Goal: Task Accomplishment & Management: Use online tool/utility

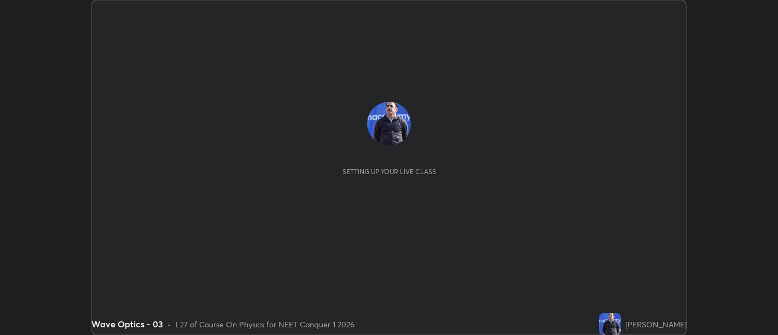
scroll to position [335, 777]
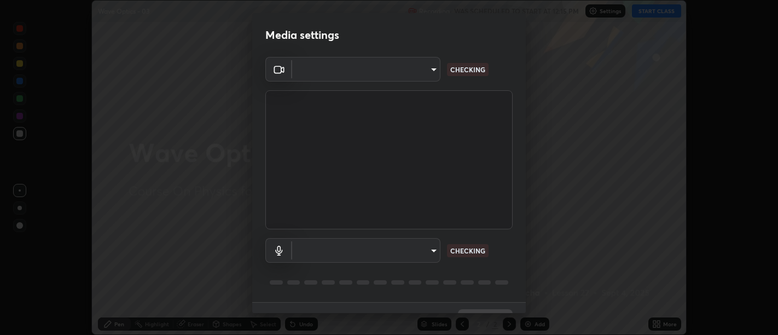
type input "d9b519daceb8a772394af6ea8e45353be5bbf62d8cb1cf3345c472de64055974"
type input "5912877718746b52c0806f9022d40e7bdc2f1b37034d74c7cf9e990fd38ad14d"
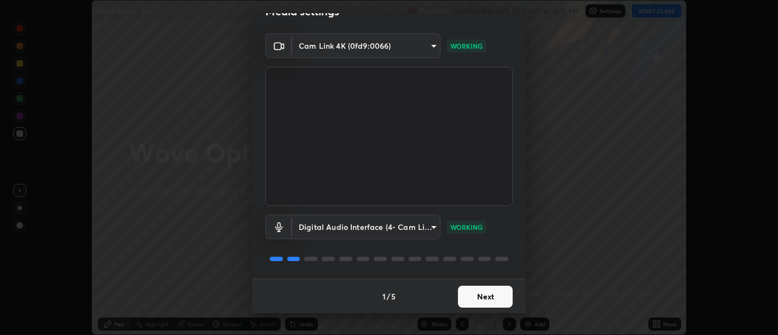
click at [491, 299] on button "Next" at bounding box center [485, 297] width 55 height 22
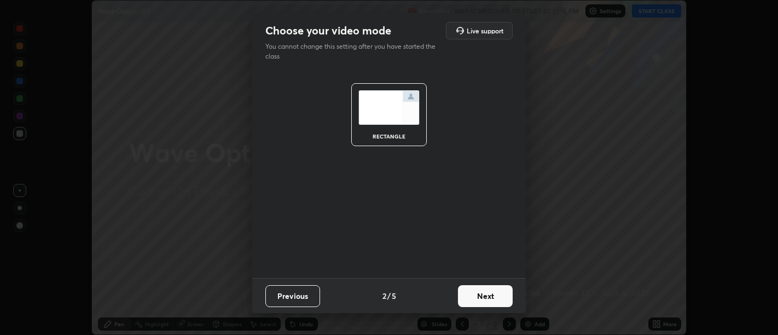
scroll to position [0, 0]
click at [495, 300] on button "Next" at bounding box center [485, 296] width 55 height 22
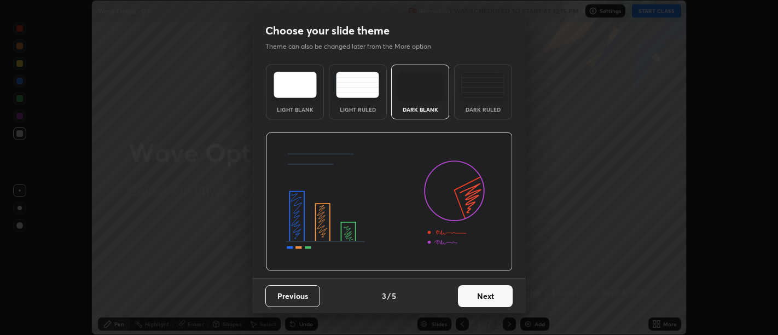
click at [487, 300] on button "Next" at bounding box center [485, 296] width 55 height 22
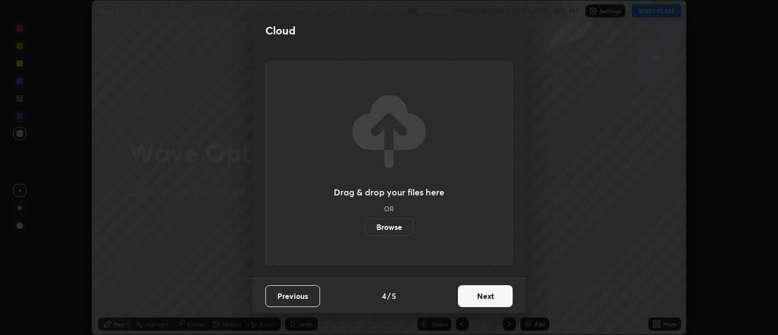
click at [487, 302] on button "Next" at bounding box center [485, 296] width 55 height 22
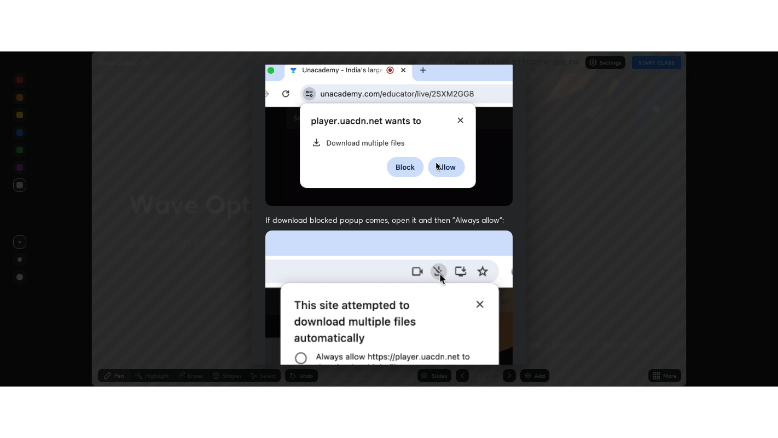
scroll to position [247, 0]
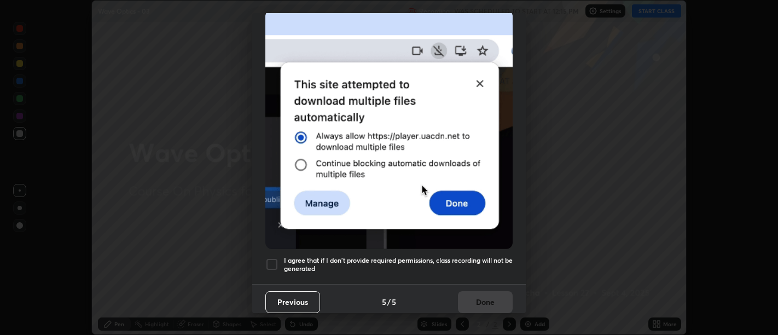
click at [473, 265] on h5 "I agree that if I don't provide required permissions, class recording will not …" at bounding box center [398, 264] width 229 height 17
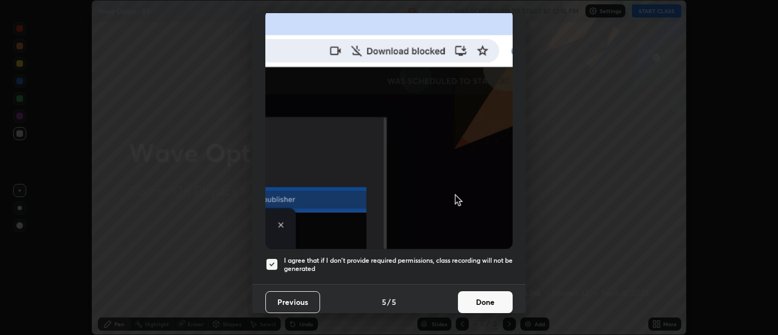
click at [482, 291] on button "Done" at bounding box center [485, 302] width 55 height 22
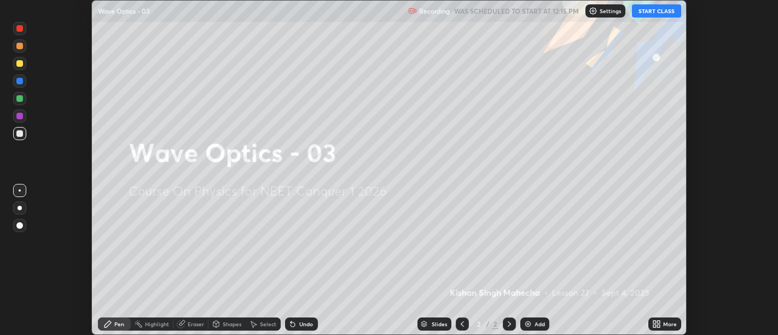
click at [655, 321] on icon at bounding box center [654, 322] width 3 height 3
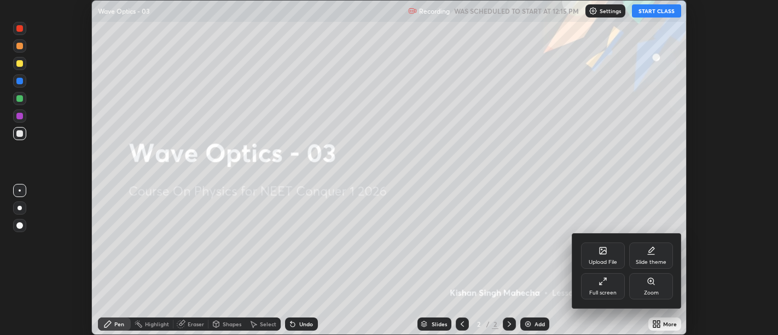
click at [609, 286] on div "Full screen" at bounding box center [603, 286] width 44 height 26
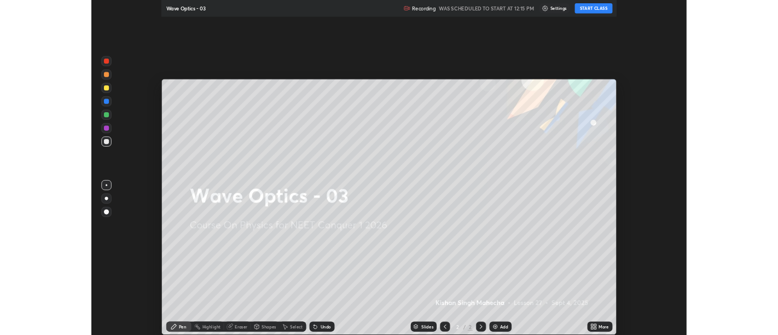
scroll to position [438, 778]
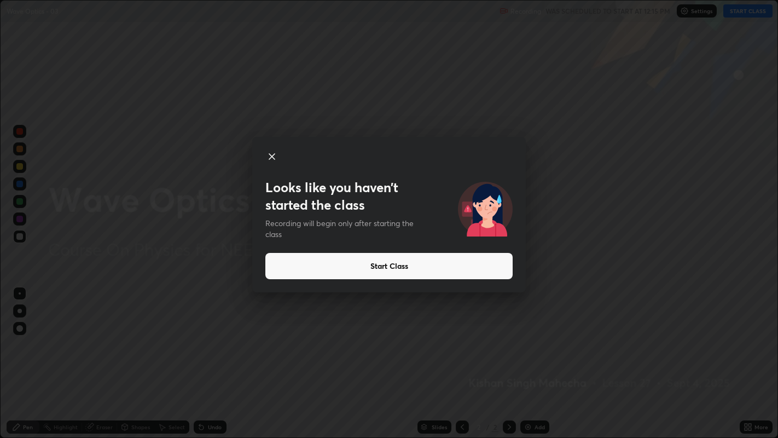
click at [389, 265] on button "Start Class" at bounding box center [388, 266] width 247 height 26
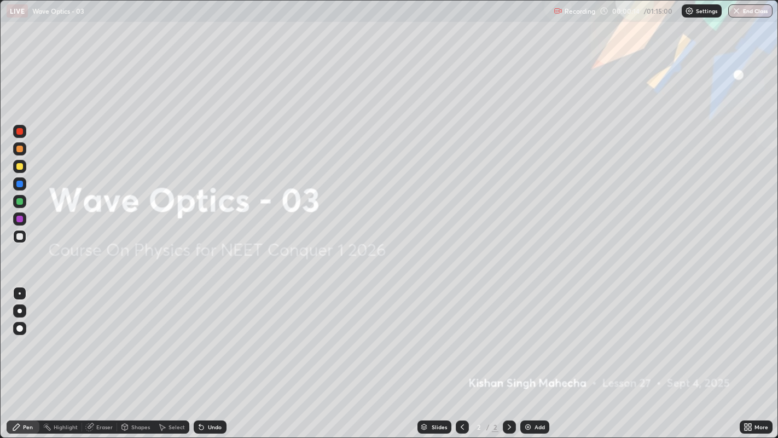
click at [529, 334] on img at bounding box center [528, 426] width 9 height 9
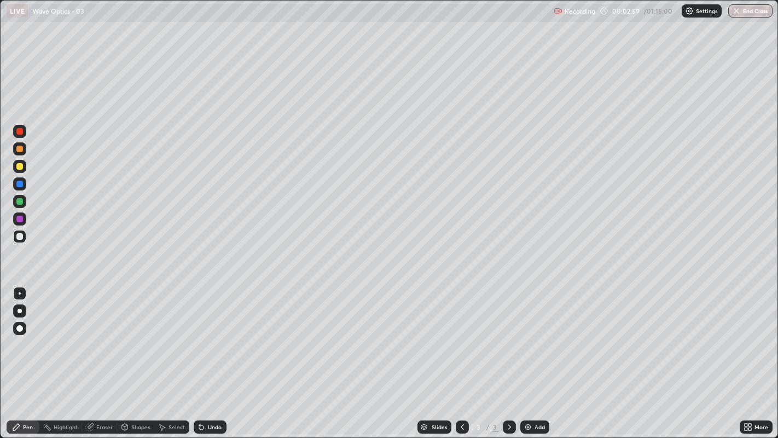
click at [26, 53] on div "Erase all" at bounding box center [20, 219] width 26 height 394
click at [14, 236] on div at bounding box center [19, 236] width 13 height 13
click at [204, 334] on icon at bounding box center [201, 426] width 9 height 9
click at [19, 165] on div at bounding box center [19, 166] width 7 height 7
click at [168, 334] on div "Select" at bounding box center [171, 426] width 35 height 13
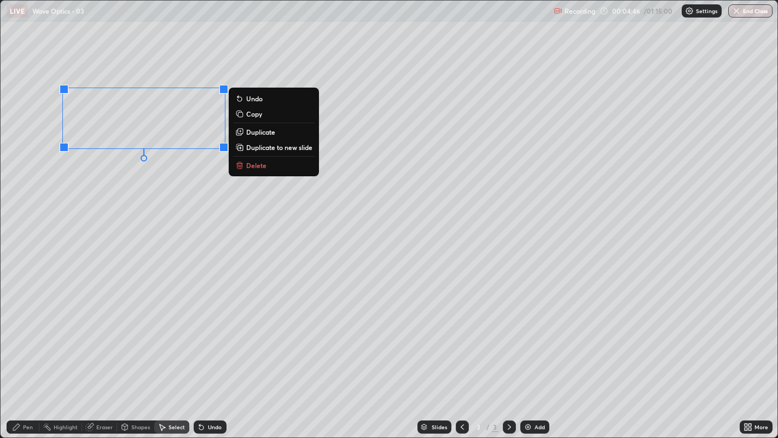
click at [254, 131] on p "Duplicate" at bounding box center [260, 131] width 29 height 9
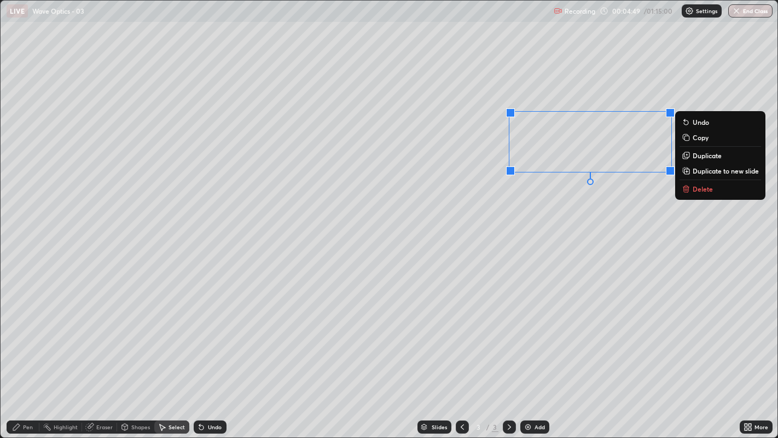
click at [20, 334] on div "Pen" at bounding box center [23, 426] width 33 height 13
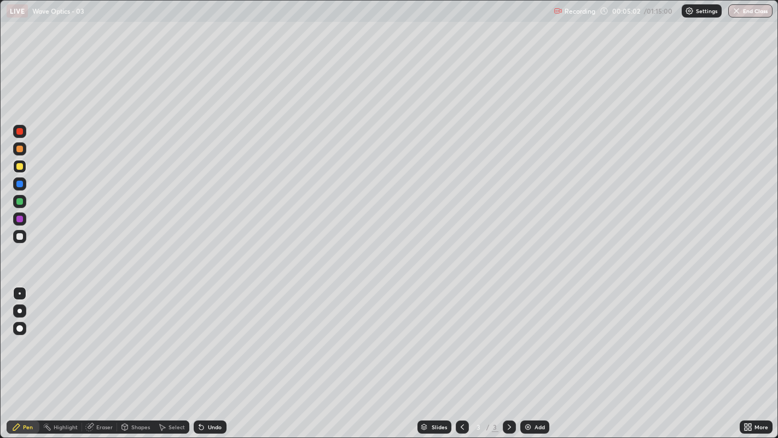
click at [209, 334] on div "Undo" at bounding box center [210, 426] width 33 height 13
click at [216, 334] on div "Undo" at bounding box center [215, 426] width 14 height 5
click at [169, 334] on div "Select" at bounding box center [177, 426] width 16 height 5
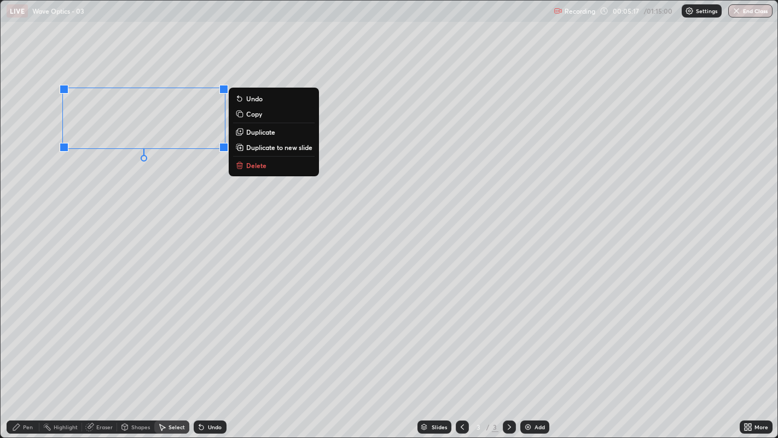
click at [252, 130] on p "Duplicate" at bounding box center [260, 131] width 29 height 9
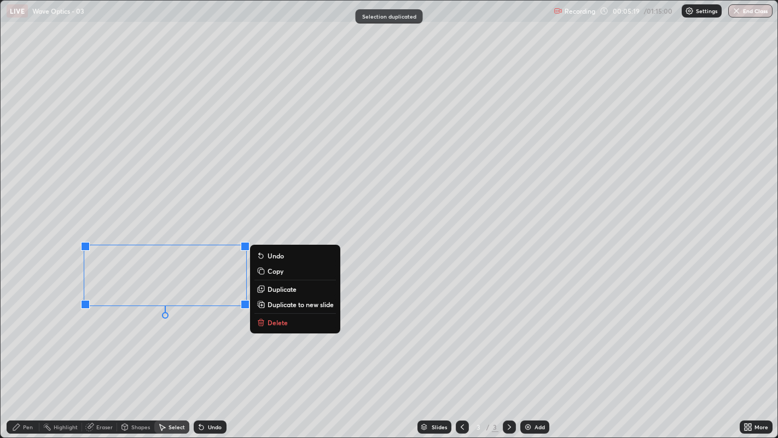
click at [20, 334] on icon at bounding box center [16, 426] width 9 height 9
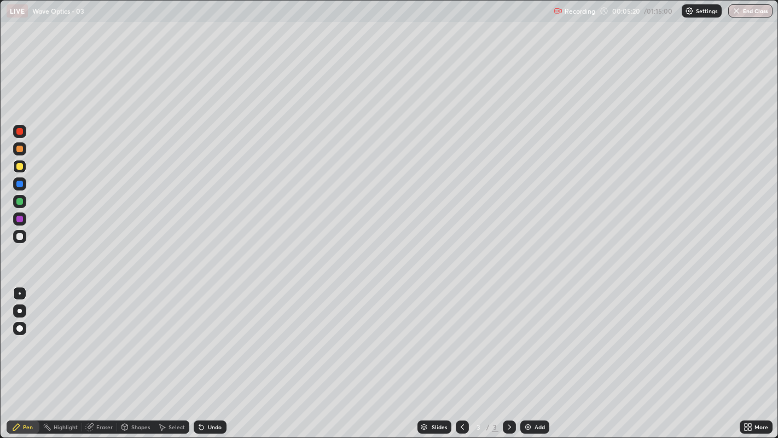
click at [18, 236] on div at bounding box center [19, 236] width 7 height 7
click at [19, 201] on div at bounding box center [19, 201] width 7 height 7
click at [201, 334] on icon at bounding box center [201, 427] width 4 height 4
click at [202, 334] on icon at bounding box center [201, 427] width 4 height 4
click at [200, 334] on icon at bounding box center [201, 427] width 4 height 4
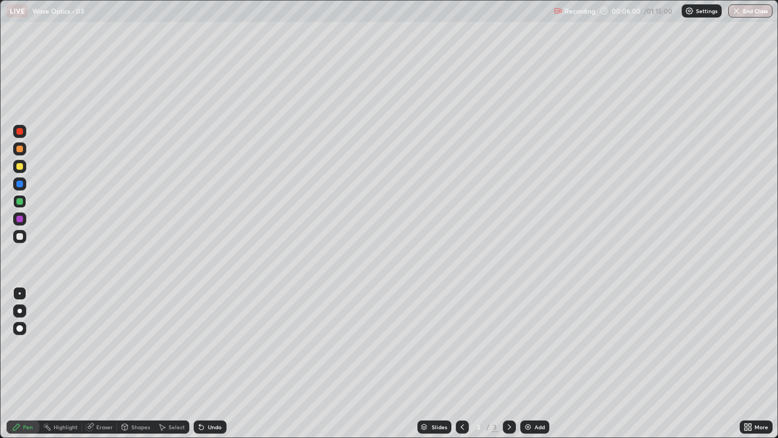
click at [208, 334] on div "Undo" at bounding box center [215, 426] width 14 height 5
click at [204, 334] on icon at bounding box center [201, 426] width 9 height 9
click at [206, 334] on div "Undo" at bounding box center [210, 426] width 33 height 13
click at [17, 234] on div at bounding box center [19, 236] width 7 height 7
click at [19, 131] on div at bounding box center [19, 131] width 7 height 7
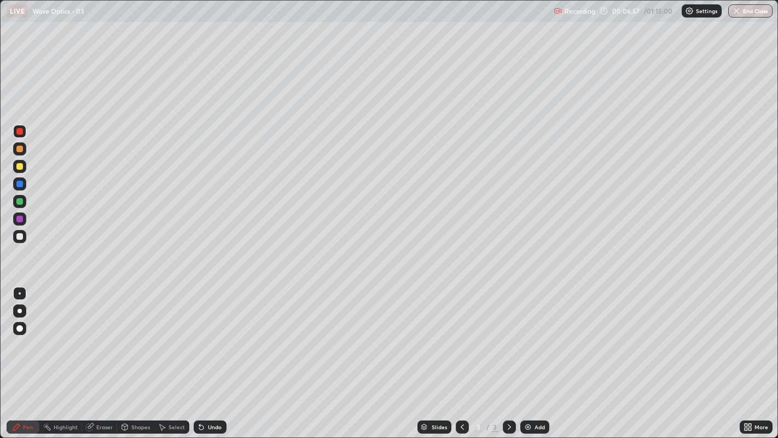
click at [201, 334] on icon at bounding box center [201, 426] width 9 height 9
click at [205, 334] on div "Undo" at bounding box center [210, 426] width 33 height 13
click at [203, 334] on icon at bounding box center [201, 426] width 9 height 9
click at [205, 334] on div "Undo" at bounding box center [210, 426] width 33 height 13
click at [21, 201] on div at bounding box center [19, 201] width 7 height 7
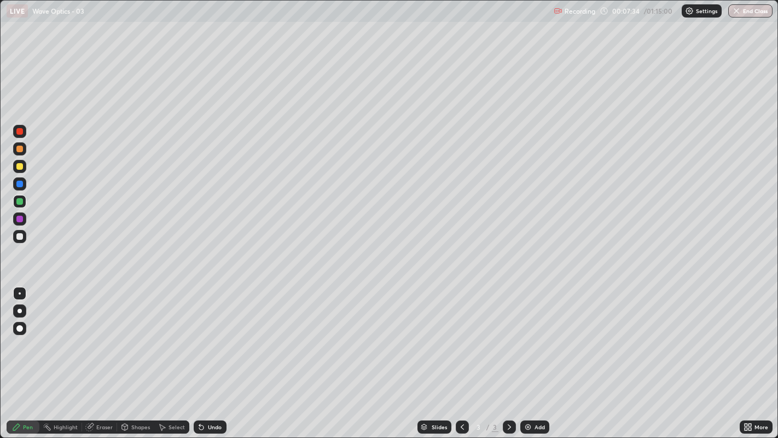
click at [198, 334] on icon at bounding box center [201, 426] width 9 height 9
click at [199, 334] on icon at bounding box center [199, 424] width 1 height 1
click at [17, 165] on div at bounding box center [19, 166] width 7 height 7
click at [97, 334] on div "Eraser" at bounding box center [104, 426] width 16 height 5
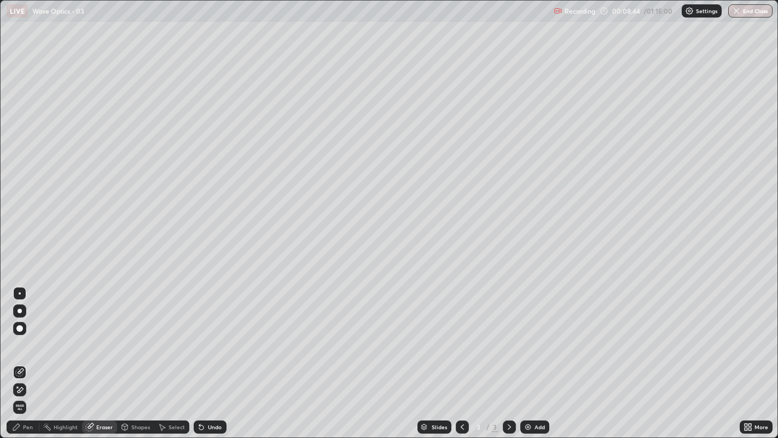
click at [25, 334] on div "Pen" at bounding box center [28, 426] width 10 height 5
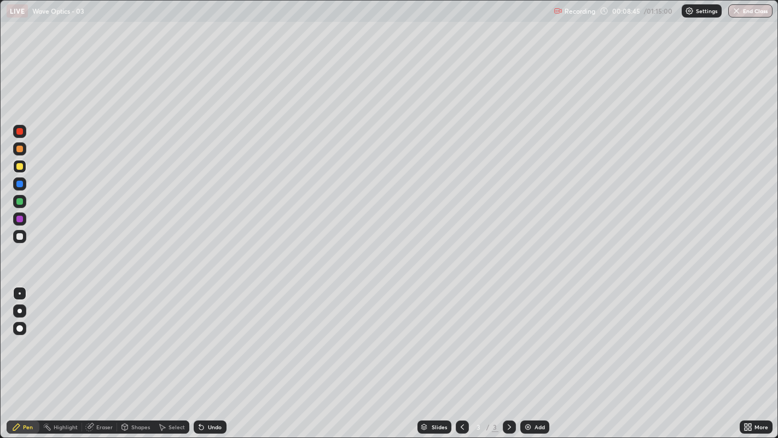
click at [19, 237] on div at bounding box center [19, 236] width 7 height 7
click at [19, 148] on div at bounding box center [19, 149] width 7 height 7
click at [198, 334] on icon at bounding box center [201, 426] width 9 height 9
click at [195, 334] on div "Undo" at bounding box center [210, 426] width 33 height 13
click at [199, 334] on icon at bounding box center [199, 424] width 1 height 1
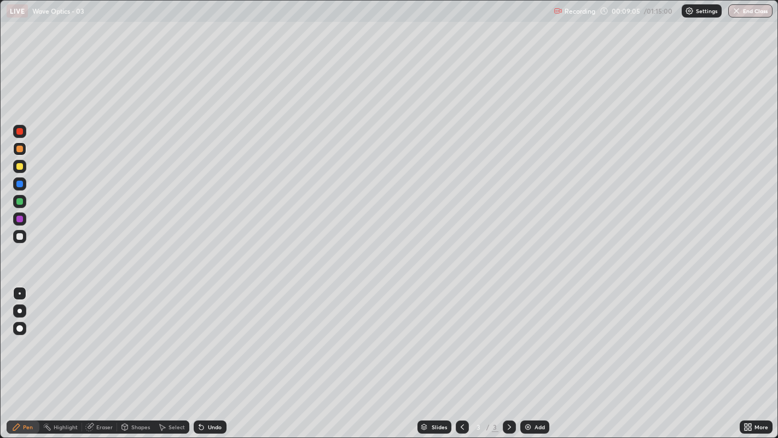
click at [208, 334] on div "Undo" at bounding box center [215, 426] width 14 height 5
click at [202, 334] on icon at bounding box center [201, 427] width 4 height 4
click at [204, 334] on icon at bounding box center [201, 426] width 9 height 9
click at [20, 131] on div at bounding box center [19, 131] width 7 height 7
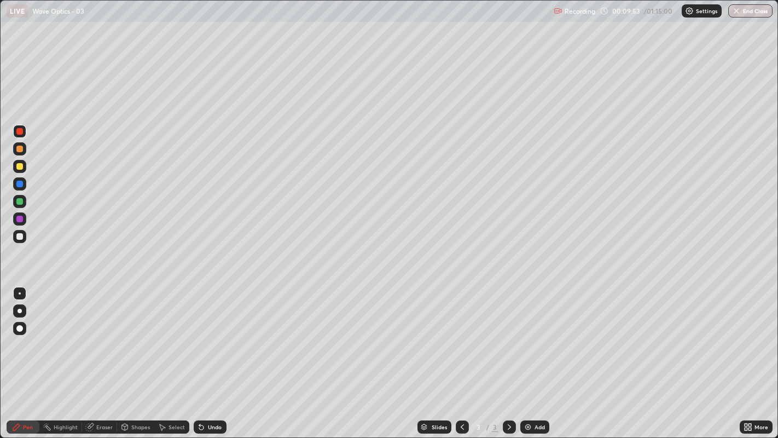
click at [212, 334] on div "Undo" at bounding box center [215, 426] width 14 height 5
click at [216, 334] on div "Undo" at bounding box center [215, 426] width 14 height 5
click at [212, 334] on div "Undo" at bounding box center [215, 426] width 14 height 5
click at [209, 334] on div "Undo" at bounding box center [215, 426] width 14 height 5
click at [217, 334] on div "Undo" at bounding box center [215, 426] width 14 height 5
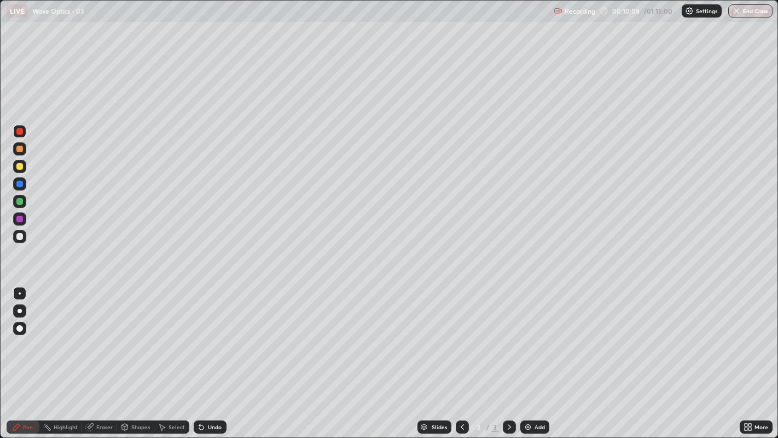
click at [531, 334] on div "Add" at bounding box center [534, 426] width 29 height 13
click at [19, 235] on div at bounding box center [19, 236] width 7 height 7
click at [214, 334] on div "Undo" at bounding box center [215, 426] width 14 height 5
click at [170, 334] on div "Select" at bounding box center [177, 426] width 16 height 5
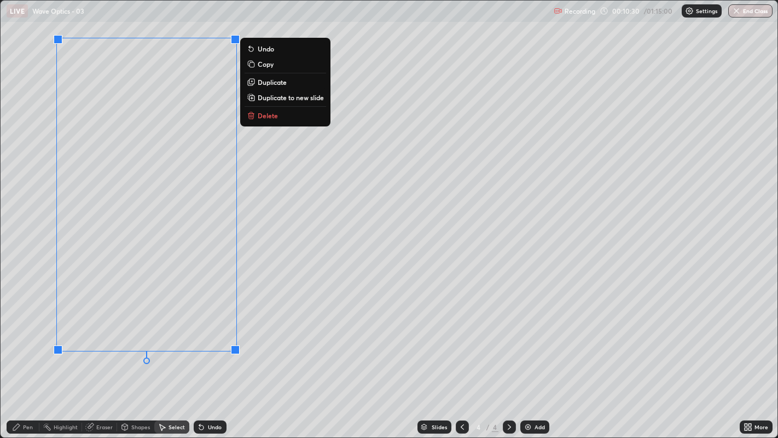
click at [274, 78] on p "Duplicate" at bounding box center [272, 82] width 29 height 9
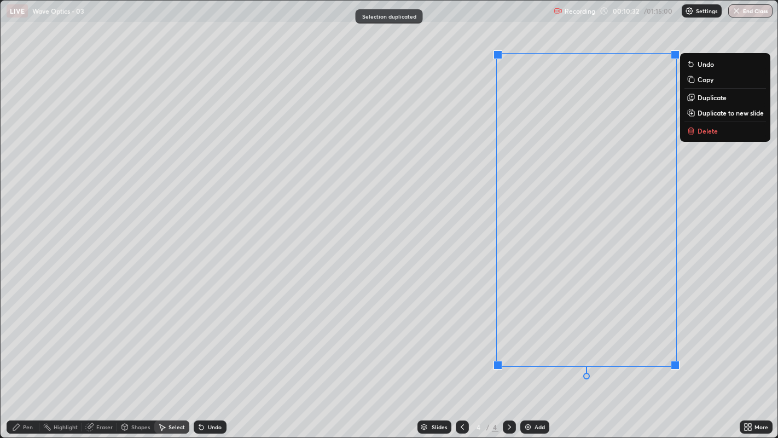
click at [362, 312] on div "0 ° Undo Copy Duplicate Duplicate to new slide Delete" at bounding box center [389, 219] width 777 height 437
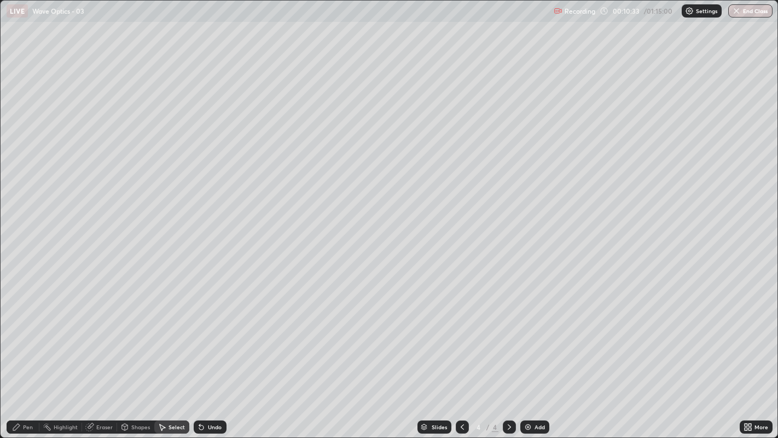
click at [16, 334] on icon at bounding box center [16, 426] width 7 height 7
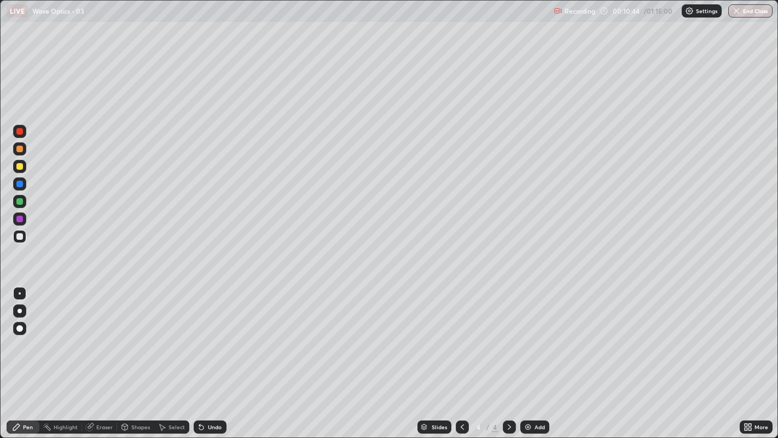
click at [19, 202] on div at bounding box center [19, 201] width 7 height 7
click at [210, 334] on div "Undo" at bounding box center [215, 426] width 14 height 5
click at [200, 334] on icon at bounding box center [201, 427] width 4 height 4
click at [204, 334] on icon at bounding box center [201, 426] width 9 height 9
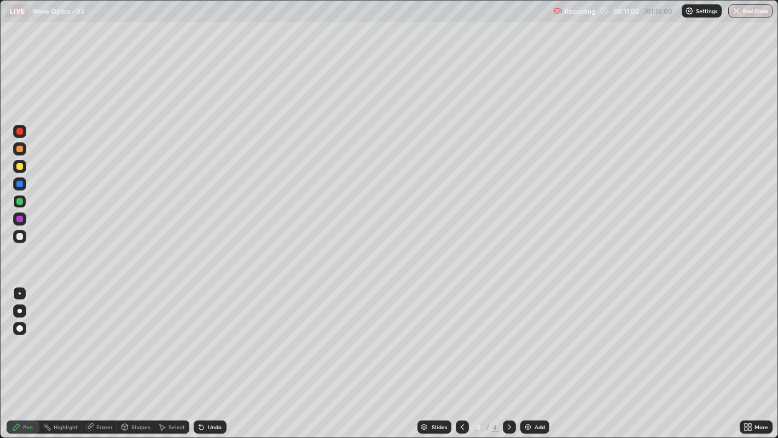
click at [207, 334] on div "Undo" at bounding box center [210, 426] width 33 height 13
click at [200, 334] on icon at bounding box center [201, 427] width 4 height 4
click at [205, 334] on div "Undo" at bounding box center [210, 426] width 33 height 13
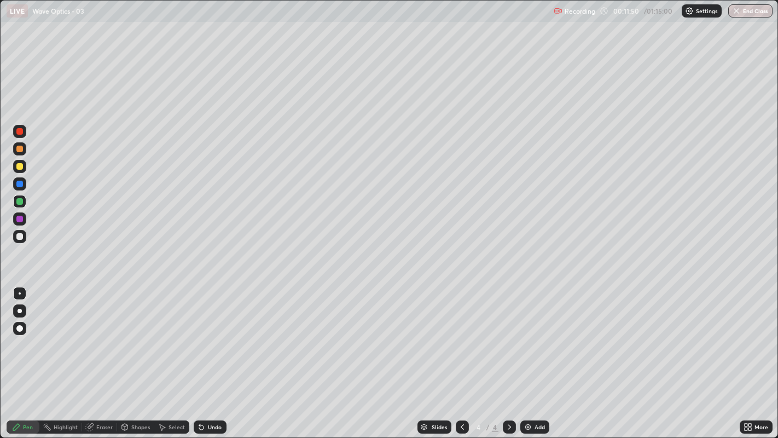
click at [200, 334] on icon at bounding box center [201, 427] width 4 height 4
click at [207, 334] on div "Undo" at bounding box center [210, 426] width 33 height 13
click at [205, 334] on div "Undo" at bounding box center [210, 426] width 33 height 13
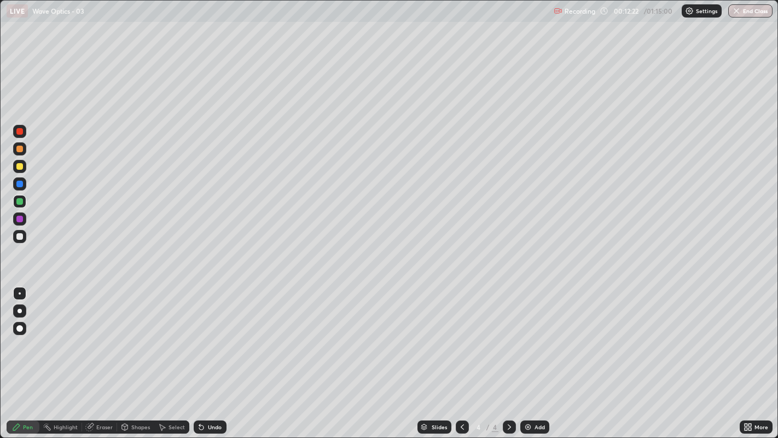
click at [208, 334] on div "Undo" at bounding box center [215, 426] width 14 height 5
click at [206, 334] on div "Undo" at bounding box center [210, 426] width 33 height 13
click at [19, 165] on div at bounding box center [19, 166] width 7 height 7
click at [204, 334] on icon at bounding box center [201, 426] width 9 height 9
click at [205, 334] on div "Undo" at bounding box center [210, 426] width 33 height 13
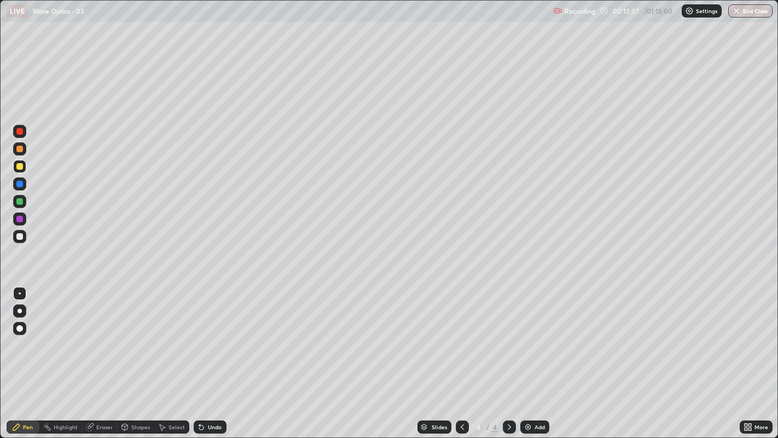
click at [208, 334] on div "Undo" at bounding box center [215, 426] width 14 height 5
click at [19, 236] on div at bounding box center [19, 236] width 7 height 7
click at [21, 201] on div at bounding box center [19, 201] width 7 height 7
click at [99, 334] on div "Eraser" at bounding box center [104, 426] width 16 height 5
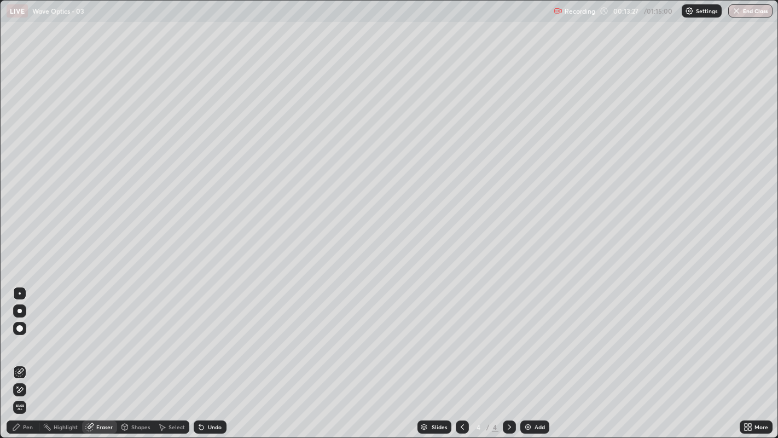
click at [24, 334] on div "Pen" at bounding box center [28, 426] width 10 height 5
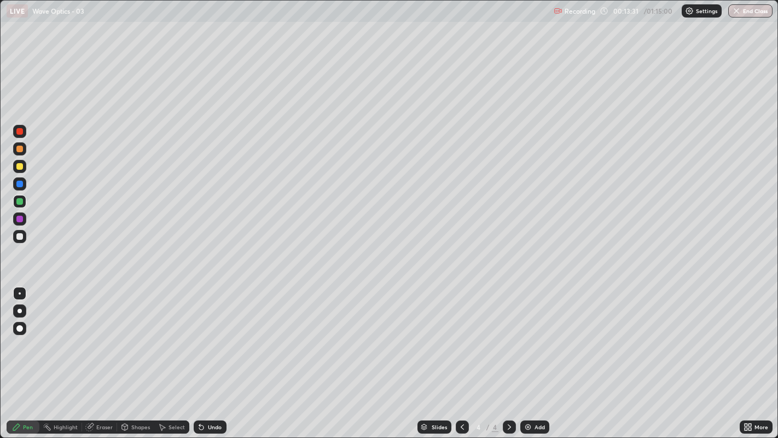
click at [206, 334] on div "Undo" at bounding box center [210, 426] width 33 height 13
click at [98, 334] on div "Eraser" at bounding box center [99, 426] width 35 height 13
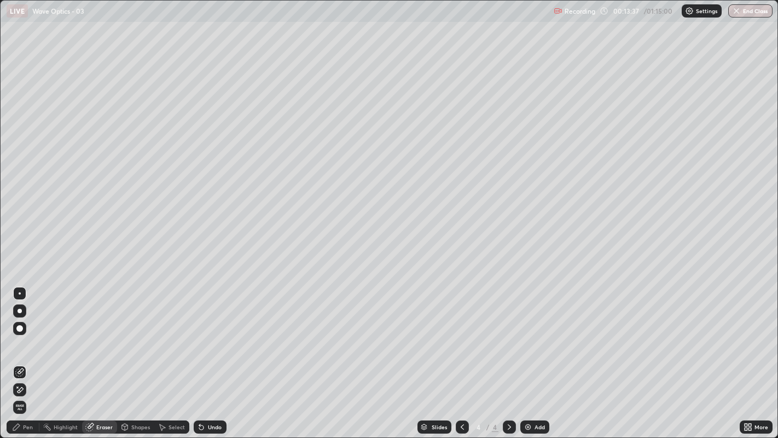
click at [25, 334] on div "Pen" at bounding box center [28, 426] width 10 height 5
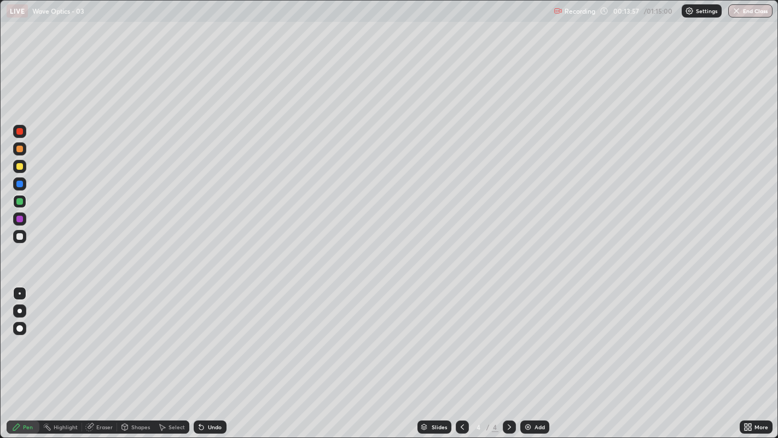
click at [100, 334] on div "Eraser" at bounding box center [104, 426] width 16 height 5
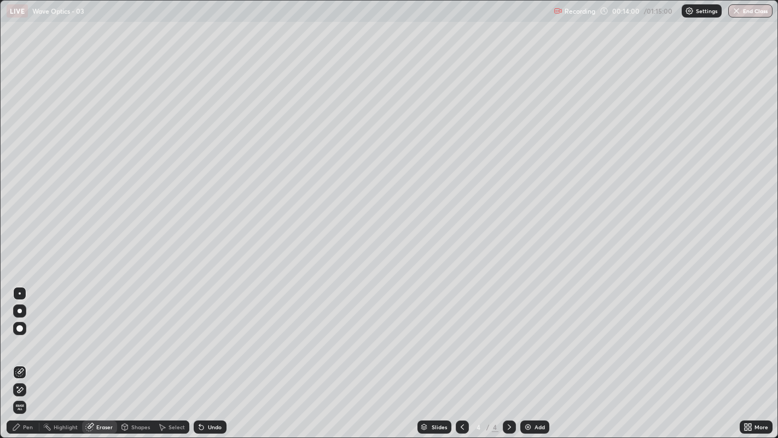
click at [25, 334] on div "Pen" at bounding box center [28, 426] width 10 height 5
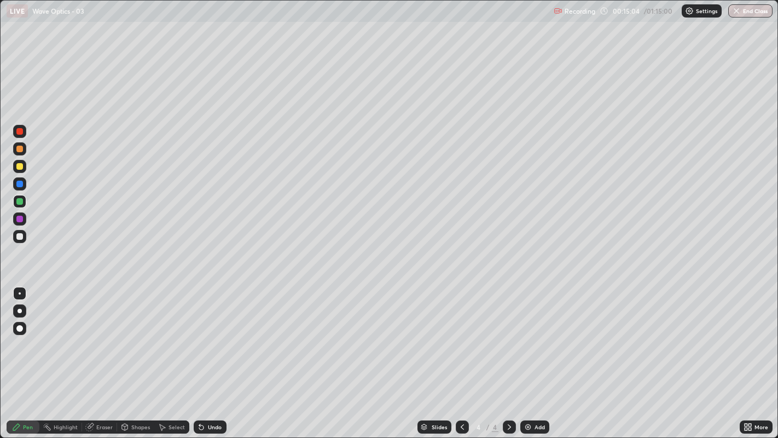
click at [200, 334] on icon at bounding box center [201, 427] width 4 height 4
click at [526, 334] on img at bounding box center [528, 426] width 9 height 9
click at [18, 236] on div at bounding box center [19, 236] width 7 height 7
click at [171, 334] on div "Select" at bounding box center [177, 426] width 16 height 5
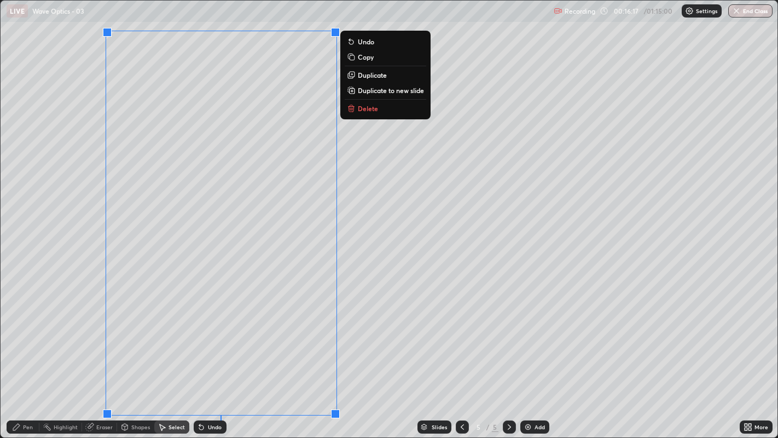
click at [379, 77] on p "Duplicate" at bounding box center [372, 75] width 29 height 9
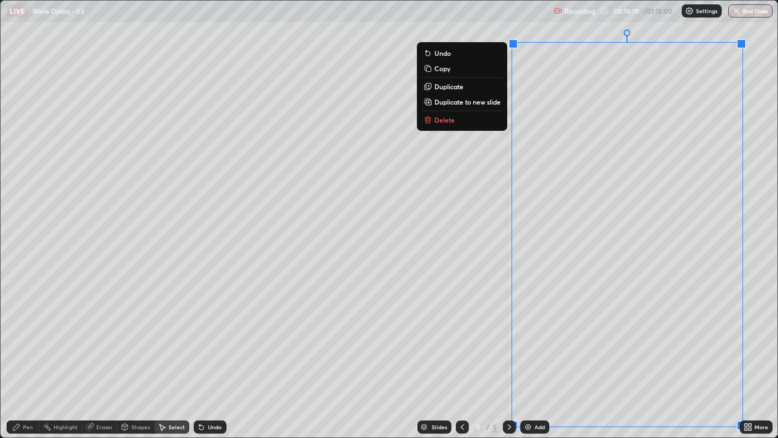
click at [372, 310] on div "0 ° Undo Copy Duplicate Duplicate to new slide Delete" at bounding box center [389, 219] width 777 height 437
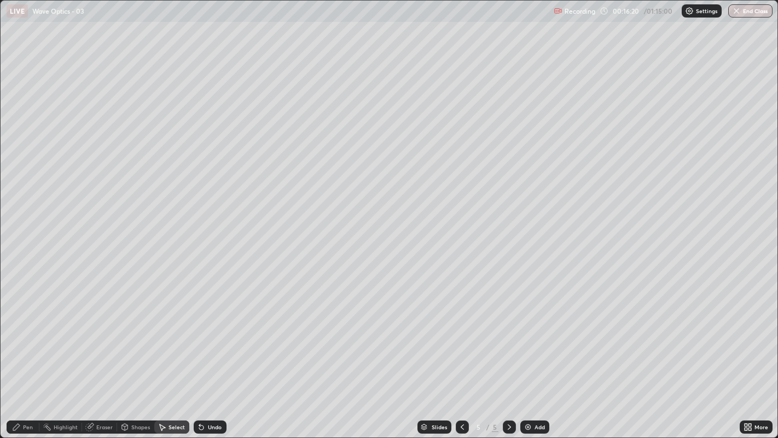
click at [462, 334] on div at bounding box center [462, 426] width 13 height 13
click at [509, 334] on icon at bounding box center [509, 426] width 9 height 9
click at [24, 334] on div "Pen" at bounding box center [28, 426] width 10 height 5
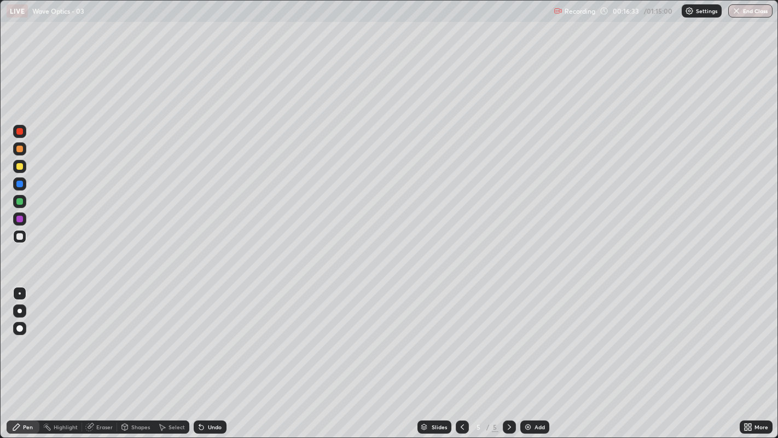
click at [20, 201] on div at bounding box center [19, 201] width 7 height 7
click at [206, 334] on div "Undo" at bounding box center [210, 426] width 33 height 13
click at [201, 334] on icon at bounding box center [201, 427] width 4 height 4
click at [205, 334] on div "Undo" at bounding box center [210, 426] width 33 height 13
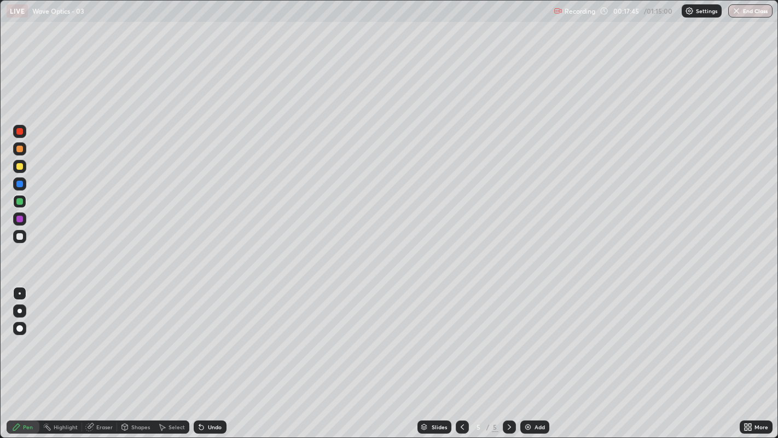
click at [462, 334] on icon at bounding box center [462, 426] width 9 height 9
click at [508, 334] on icon at bounding box center [509, 426] width 9 height 9
click at [99, 334] on div "Eraser" at bounding box center [99, 426] width 35 height 13
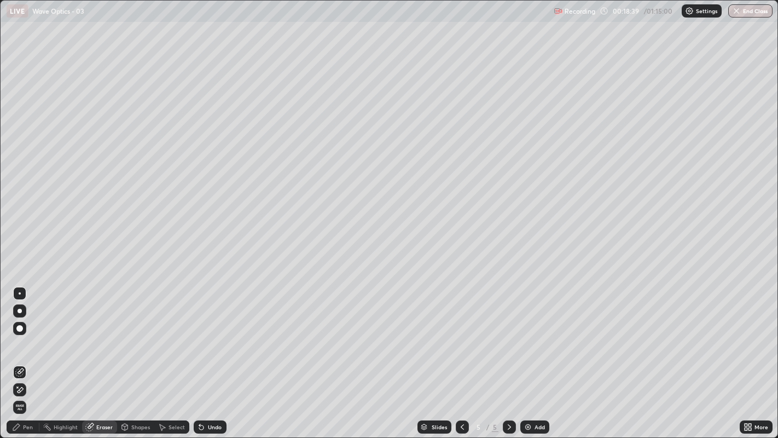
click at [19, 334] on div "Pen" at bounding box center [23, 426] width 33 height 13
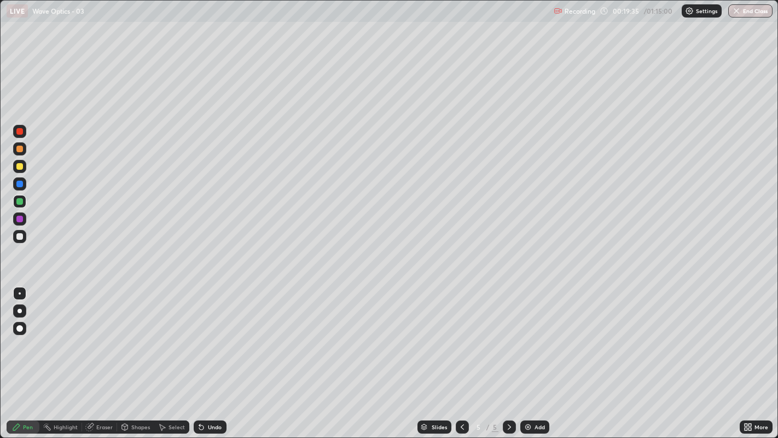
click at [20, 164] on div at bounding box center [19, 166] width 7 height 7
click at [206, 334] on div "Undo" at bounding box center [210, 426] width 33 height 13
click at [208, 334] on div "Undo" at bounding box center [215, 426] width 14 height 5
click at [212, 334] on div "Undo" at bounding box center [215, 426] width 14 height 5
click at [205, 334] on div "Undo" at bounding box center [210, 426] width 33 height 13
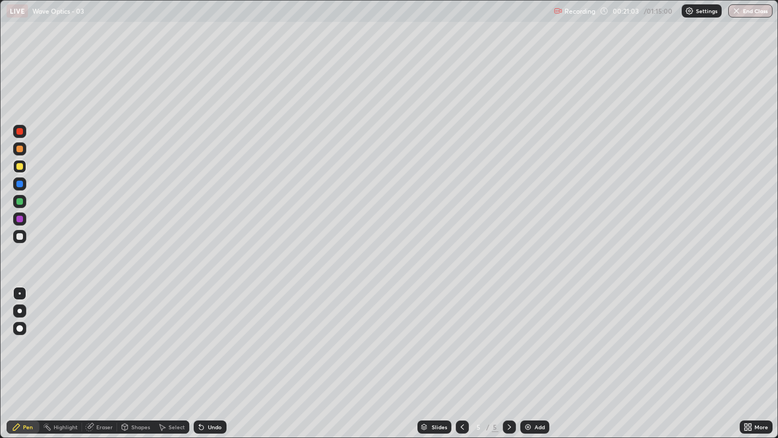
click at [208, 334] on div "Undo" at bounding box center [210, 426] width 33 height 13
click at [211, 334] on div "Undo" at bounding box center [215, 426] width 14 height 5
click at [212, 334] on div "Undo" at bounding box center [215, 426] width 14 height 5
click at [216, 334] on div "Undo" at bounding box center [210, 426] width 33 height 13
click at [219, 334] on div "Undo" at bounding box center [210, 426] width 33 height 13
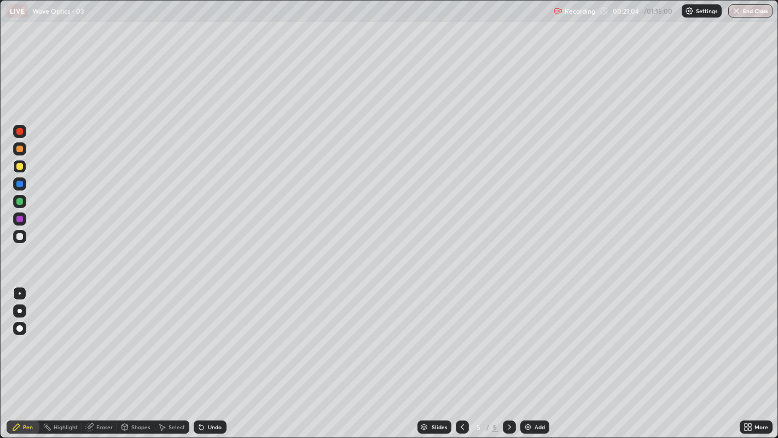
click at [220, 334] on div "Undo" at bounding box center [210, 426] width 33 height 13
click at [219, 334] on div "Undo" at bounding box center [210, 426] width 33 height 13
click at [220, 334] on div "Undo" at bounding box center [210, 426] width 33 height 13
click at [222, 334] on div "Undo" at bounding box center [207, 427] width 37 height 22
click at [220, 334] on div "Undo" at bounding box center [210, 426] width 33 height 13
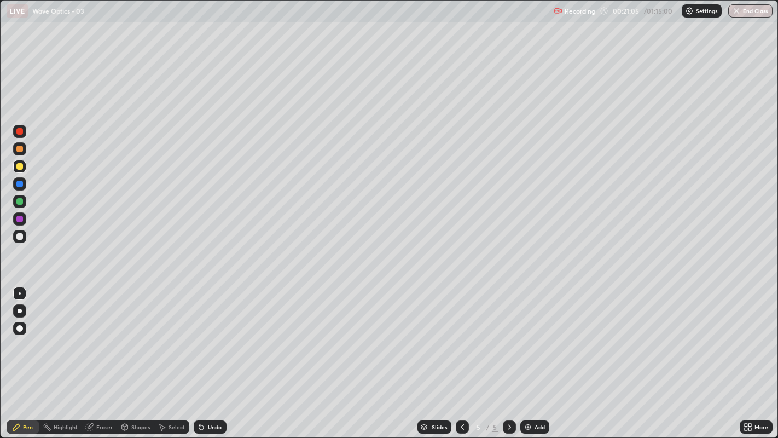
click at [222, 334] on div "Undo" at bounding box center [210, 426] width 33 height 13
click at [220, 334] on div "Undo" at bounding box center [210, 426] width 33 height 13
click at [219, 334] on div "Undo" at bounding box center [210, 426] width 33 height 13
click at [531, 334] on div "Add" at bounding box center [534, 426] width 29 height 13
click at [20, 237] on div at bounding box center [19, 236] width 7 height 7
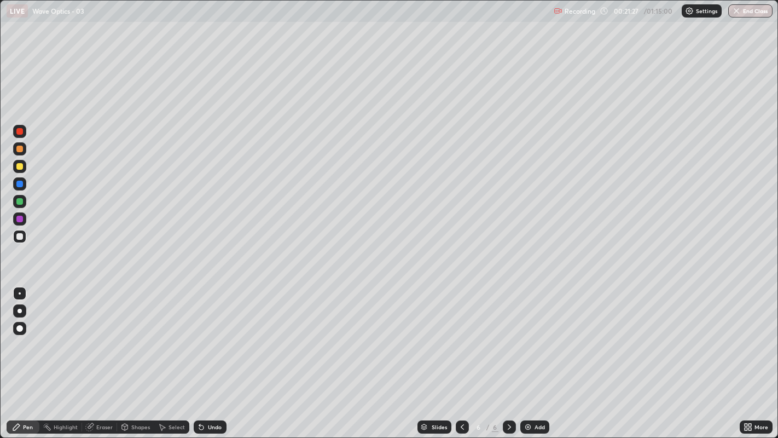
click at [213, 334] on div "Undo" at bounding box center [210, 426] width 33 height 13
click at [210, 334] on div "Undo" at bounding box center [215, 426] width 14 height 5
click at [208, 334] on div "Undo" at bounding box center [215, 426] width 14 height 5
click at [205, 334] on div "Undo" at bounding box center [210, 426] width 33 height 13
click at [206, 334] on div "Undo" at bounding box center [210, 426] width 33 height 13
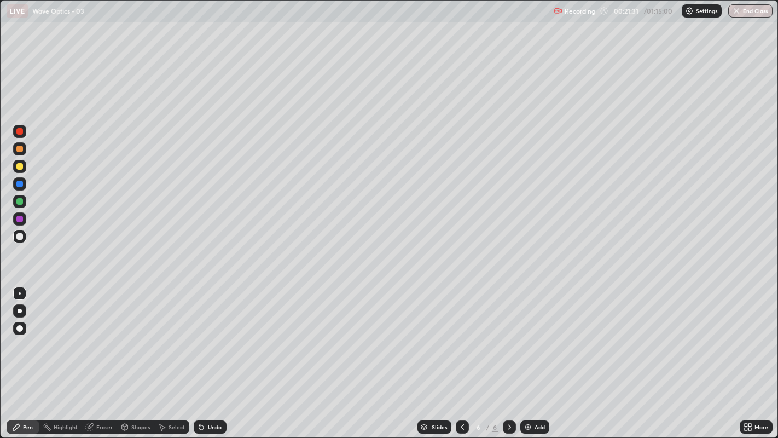
click at [210, 334] on div "Undo" at bounding box center [215, 426] width 14 height 5
click at [19, 165] on div at bounding box center [19, 166] width 7 height 7
click at [208, 334] on div "Undo" at bounding box center [215, 426] width 14 height 5
click at [210, 334] on div "Undo" at bounding box center [210, 426] width 33 height 13
click at [208, 334] on div "Undo" at bounding box center [215, 426] width 14 height 5
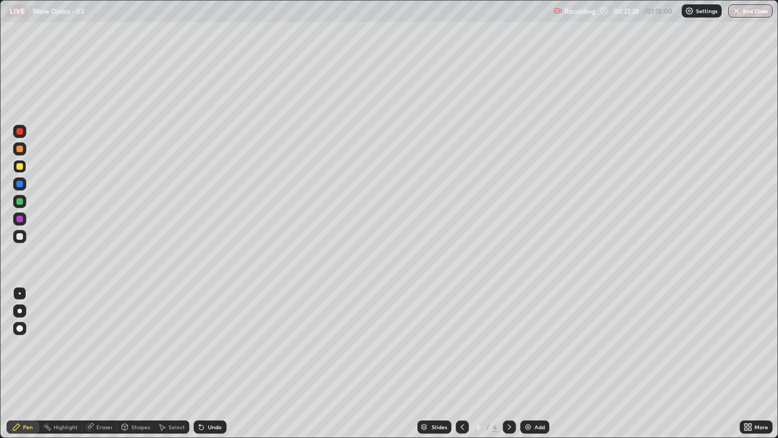
click at [208, 334] on div "Undo" at bounding box center [210, 426] width 33 height 13
click at [206, 334] on div "Undo" at bounding box center [210, 426] width 33 height 13
click at [202, 334] on icon at bounding box center [201, 427] width 4 height 4
click at [208, 334] on div "Undo" at bounding box center [215, 426] width 14 height 5
click at [211, 334] on div "Undo" at bounding box center [215, 426] width 14 height 5
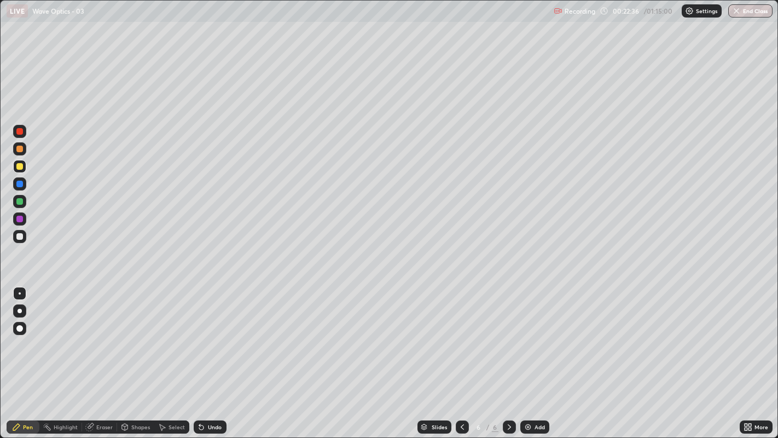
click at [18, 201] on div at bounding box center [19, 201] width 7 height 7
click at [213, 334] on div "Undo" at bounding box center [215, 426] width 14 height 5
click at [210, 334] on div "Undo" at bounding box center [215, 426] width 14 height 5
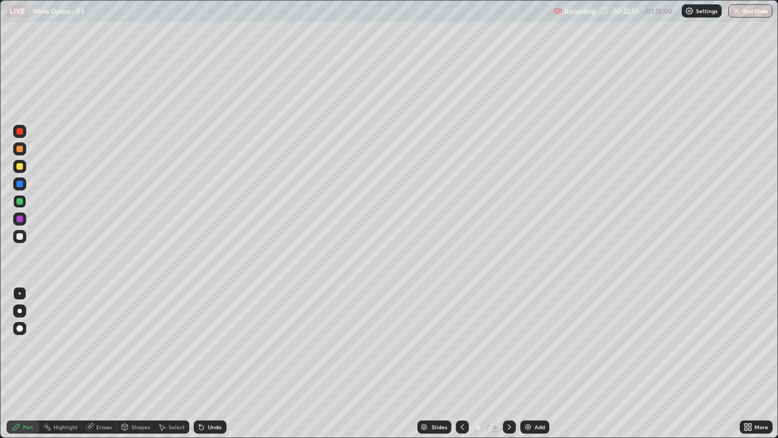
click at [21, 237] on div at bounding box center [19, 236] width 7 height 7
click at [210, 334] on div "Undo" at bounding box center [215, 426] width 14 height 5
click at [213, 334] on div "Undo" at bounding box center [215, 426] width 14 height 5
click at [208, 334] on div "Undo" at bounding box center [215, 426] width 14 height 5
click at [213, 334] on div "Undo" at bounding box center [215, 426] width 14 height 5
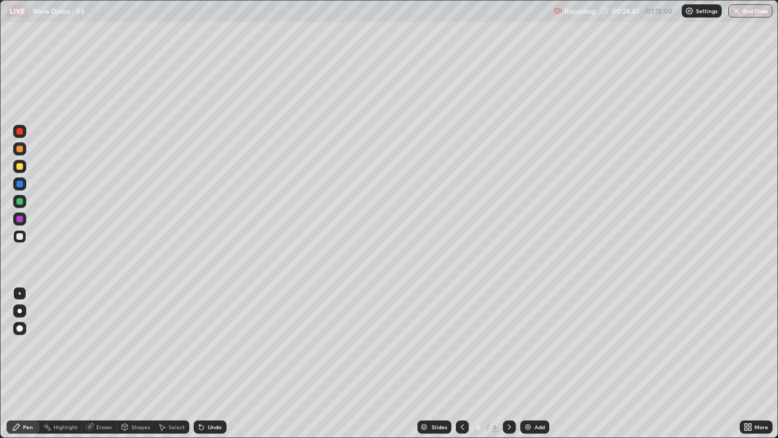
click at [16, 199] on div at bounding box center [19, 201] width 7 height 7
click at [200, 334] on icon at bounding box center [201, 427] width 4 height 4
click at [204, 334] on icon at bounding box center [201, 426] width 9 height 9
click at [203, 334] on icon at bounding box center [201, 426] width 9 height 9
click at [535, 334] on div "Add" at bounding box center [540, 426] width 10 height 5
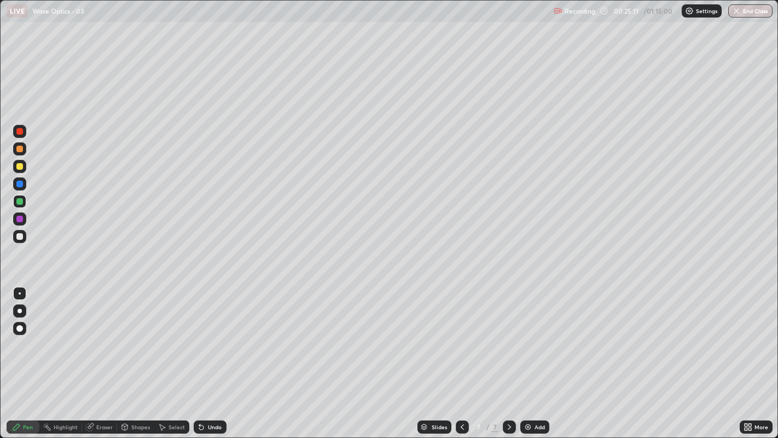
click at [19, 236] on div at bounding box center [19, 236] width 7 height 7
click at [20, 202] on div at bounding box center [19, 201] width 7 height 7
click at [211, 334] on div "Undo" at bounding box center [215, 426] width 14 height 5
click at [17, 167] on div at bounding box center [19, 166] width 7 height 7
click at [12, 334] on div at bounding box center [20, 350] width 18 height 131
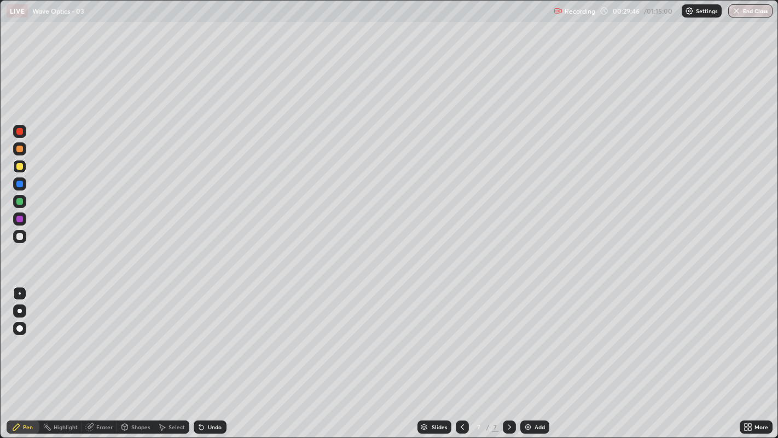
click at [12, 334] on div at bounding box center [20, 350] width 18 height 131
click at [203, 334] on icon at bounding box center [201, 426] width 9 height 9
click at [208, 334] on div "Undo" at bounding box center [215, 426] width 14 height 5
click at [210, 334] on div "Undo" at bounding box center [215, 426] width 14 height 5
click at [211, 334] on div "Undo" at bounding box center [215, 426] width 14 height 5
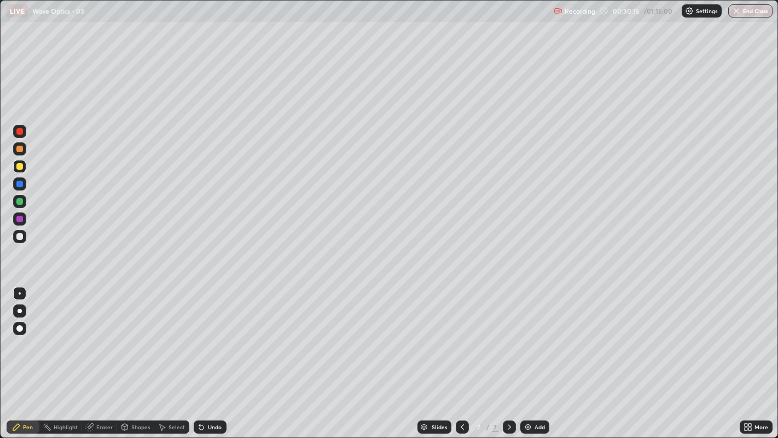
click at [206, 334] on div "Undo" at bounding box center [210, 426] width 33 height 13
click at [213, 334] on div "Undo" at bounding box center [215, 426] width 14 height 5
click at [212, 334] on div "Undo" at bounding box center [215, 426] width 14 height 5
click at [14, 167] on div at bounding box center [19, 166] width 13 height 13
click at [460, 334] on icon at bounding box center [462, 426] width 9 height 9
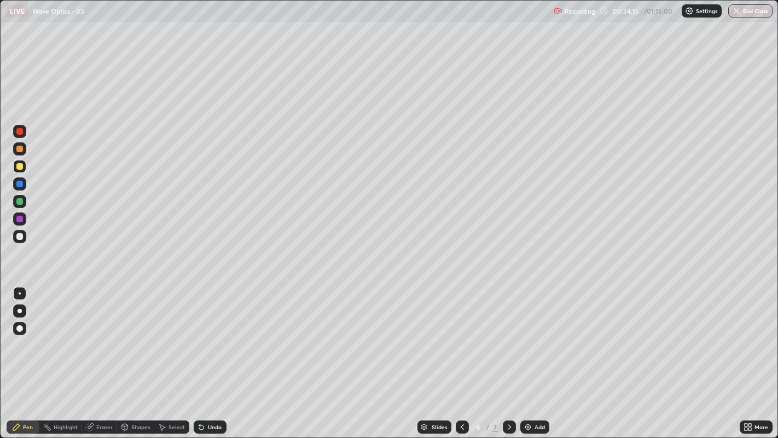
click at [461, 334] on icon at bounding box center [462, 426] width 9 height 9
click at [208, 334] on div "Undo" at bounding box center [215, 426] width 14 height 5
click at [206, 334] on div "Undo" at bounding box center [210, 426] width 33 height 13
click at [508, 334] on icon at bounding box center [509, 426] width 9 height 9
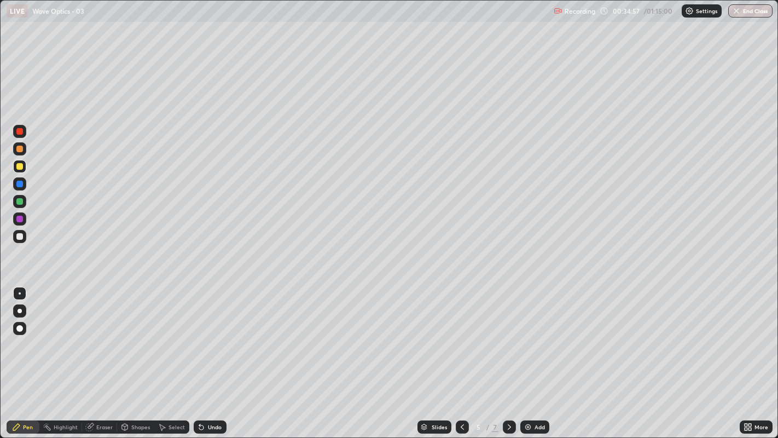
click at [212, 334] on div "Undo" at bounding box center [215, 426] width 14 height 5
click at [509, 334] on icon at bounding box center [509, 426] width 9 height 9
click at [205, 334] on div "Undo" at bounding box center [210, 426] width 33 height 13
click at [508, 334] on icon at bounding box center [509, 426] width 9 height 9
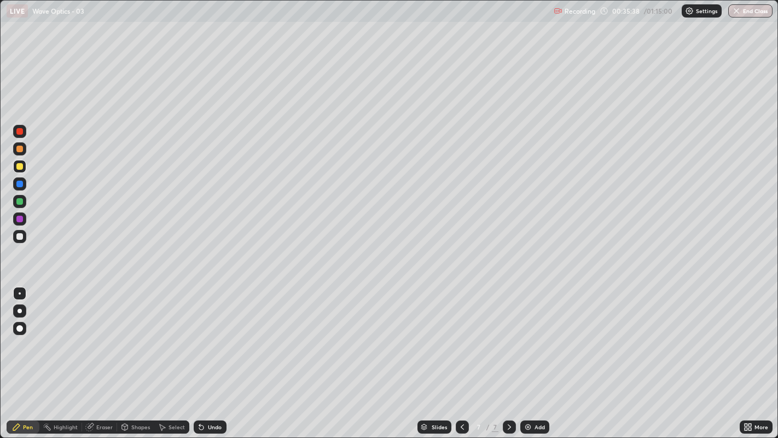
click at [201, 334] on icon at bounding box center [201, 427] width 4 height 4
click at [200, 334] on icon at bounding box center [201, 427] width 4 height 4
click at [205, 334] on div "Undo" at bounding box center [210, 426] width 33 height 13
click at [199, 334] on icon at bounding box center [199, 424] width 1 height 1
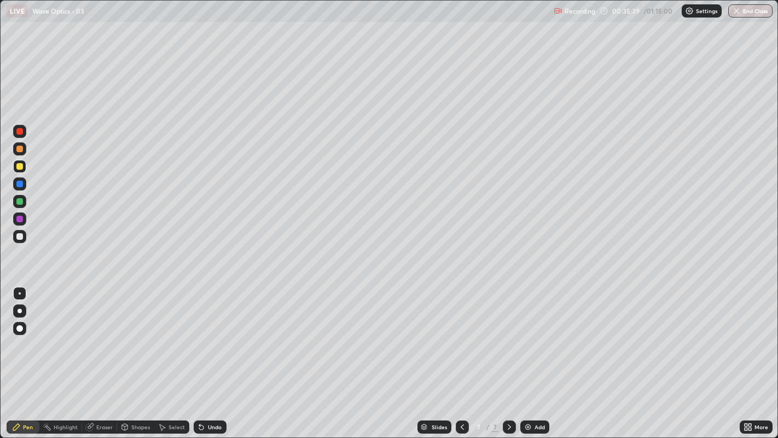
click at [200, 334] on icon at bounding box center [201, 427] width 4 height 4
click at [204, 334] on icon at bounding box center [201, 426] width 9 height 9
click at [199, 334] on icon at bounding box center [199, 424] width 1 height 1
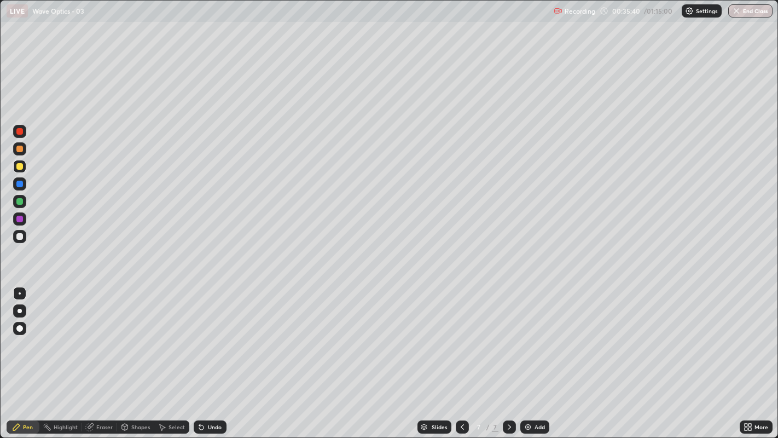
click at [200, 334] on icon at bounding box center [201, 427] width 4 height 4
click at [201, 334] on icon at bounding box center [201, 426] width 9 height 9
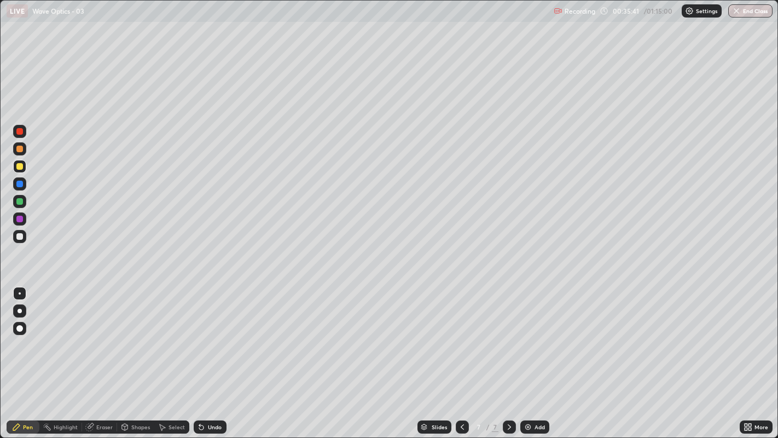
click at [200, 334] on icon at bounding box center [201, 427] width 4 height 4
click at [201, 334] on icon at bounding box center [201, 427] width 4 height 4
click at [203, 334] on icon at bounding box center [201, 426] width 9 height 9
click at [200, 334] on icon at bounding box center [201, 427] width 4 height 4
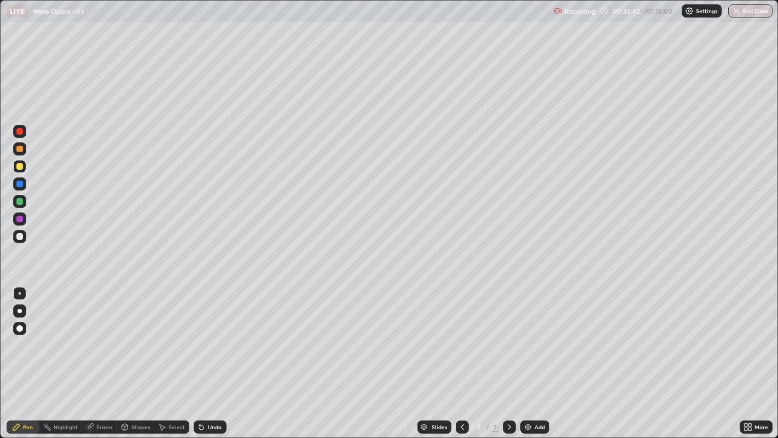
click at [201, 334] on icon at bounding box center [201, 427] width 4 height 4
click at [202, 334] on icon at bounding box center [201, 426] width 9 height 9
click at [202, 334] on icon at bounding box center [201, 427] width 4 height 4
click at [201, 334] on icon at bounding box center [201, 427] width 4 height 4
click at [202, 334] on icon at bounding box center [201, 427] width 4 height 4
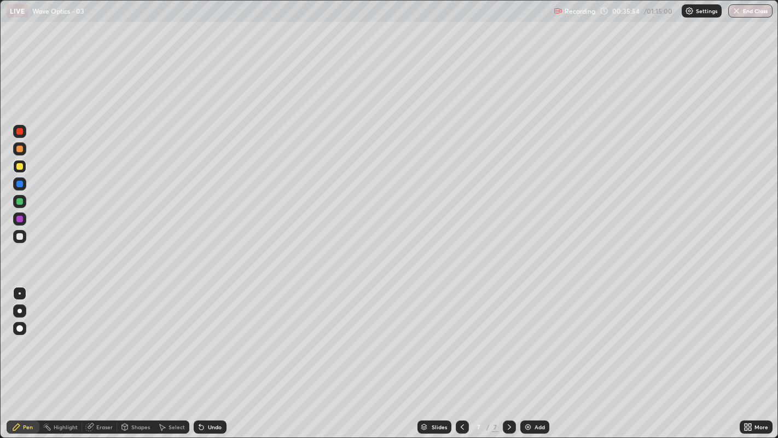
click at [461, 334] on icon at bounding box center [462, 426] width 3 height 5
click at [461, 334] on icon at bounding box center [462, 426] width 9 height 9
click at [461, 334] on div at bounding box center [462, 426] width 13 height 13
click at [458, 334] on icon at bounding box center [462, 426] width 9 height 9
click at [509, 334] on icon at bounding box center [509, 426] width 9 height 9
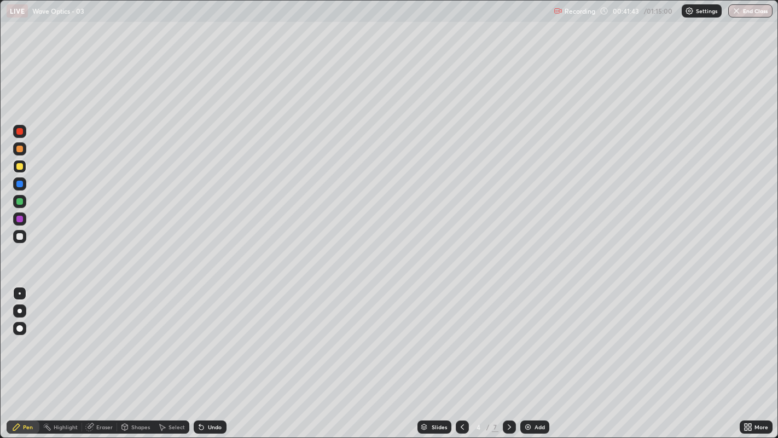
click at [508, 334] on icon at bounding box center [509, 426] width 9 height 9
click at [508, 334] on icon at bounding box center [509, 426] width 3 height 5
click at [526, 334] on div "Add" at bounding box center [534, 426] width 29 height 13
click at [19, 334] on icon at bounding box center [16, 426] width 9 height 9
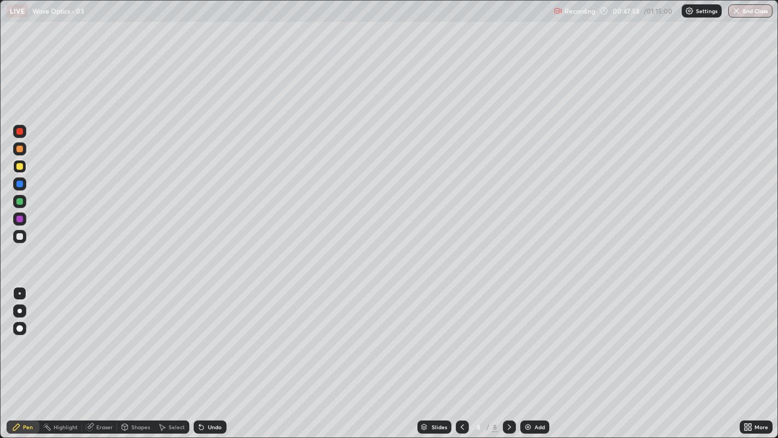
click at [20, 233] on div at bounding box center [19, 236] width 7 height 7
click at [208, 334] on div "Undo" at bounding box center [215, 426] width 14 height 5
click at [95, 334] on div "Eraser" at bounding box center [99, 426] width 35 height 13
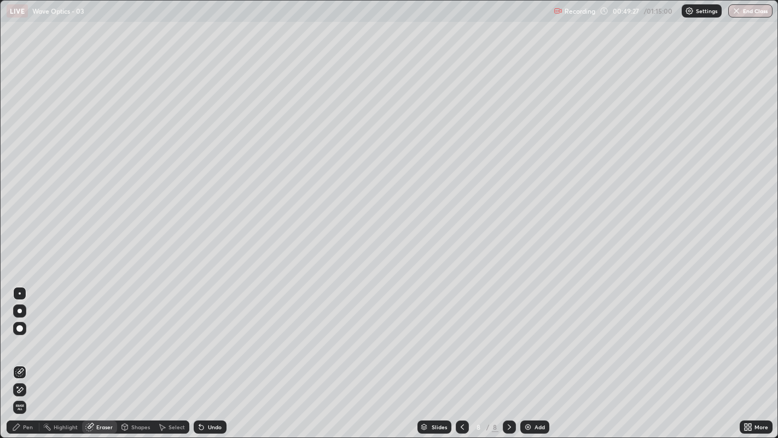
click at [19, 334] on span "Erase all" at bounding box center [20, 407] width 12 height 7
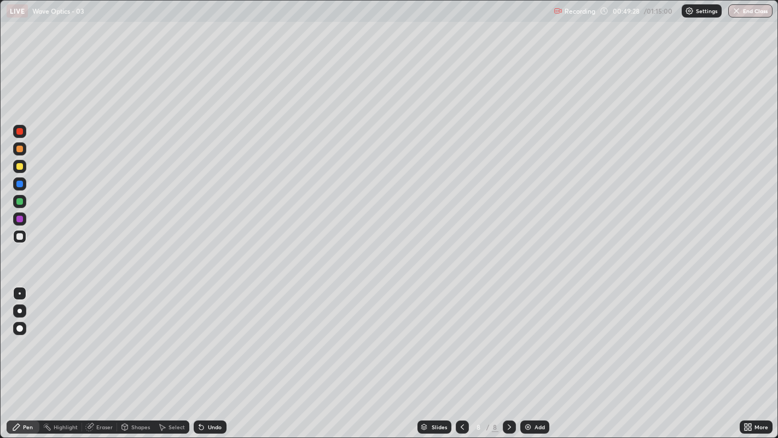
click at [20, 236] on div at bounding box center [19, 236] width 7 height 7
click at [210, 334] on div "Undo" at bounding box center [215, 426] width 14 height 5
click at [462, 334] on icon at bounding box center [462, 426] width 9 height 9
click at [508, 334] on icon at bounding box center [509, 426] width 9 height 9
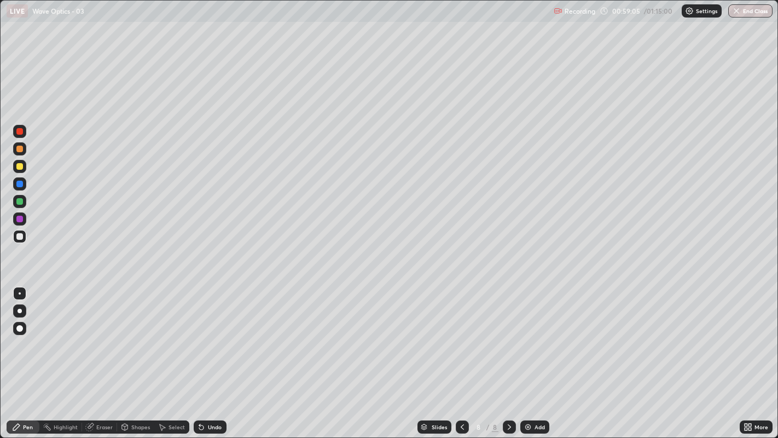
click at [208, 334] on div "Undo" at bounding box center [215, 426] width 14 height 5
click at [535, 334] on div "Add" at bounding box center [540, 426] width 10 height 5
click at [19, 237] on div at bounding box center [19, 236] width 7 height 7
click at [19, 202] on div at bounding box center [19, 201] width 7 height 7
click at [21, 167] on div at bounding box center [19, 166] width 7 height 7
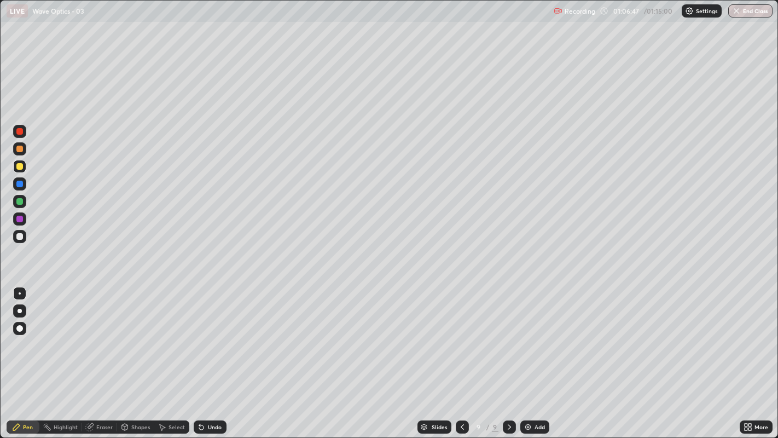
click at [19, 201] on div at bounding box center [19, 201] width 7 height 7
click at [210, 334] on div "Undo" at bounding box center [215, 426] width 14 height 5
click at [200, 334] on icon at bounding box center [201, 427] width 4 height 4
click at [461, 334] on icon at bounding box center [462, 426] width 9 height 9
click at [508, 334] on icon at bounding box center [509, 426] width 9 height 9
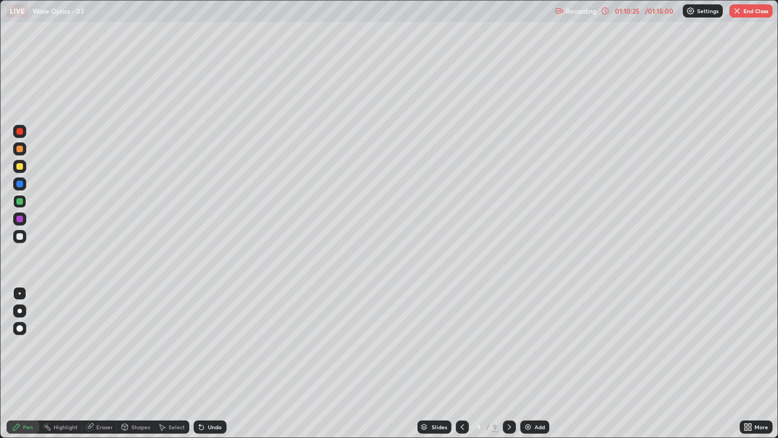
click at [19, 236] on div at bounding box center [19, 236] width 7 height 7
click at [20, 130] on div at bounding box center [19, 131] width 7 height 7
click at [530, 334] on img at bounding box center [528, 426] width 9 height 9
click at [19, 236] on div at bounding box center [19, 236] width 7 height 7
click at [204, 334] on icon at bounding box center [201, 426] width 9 height 9
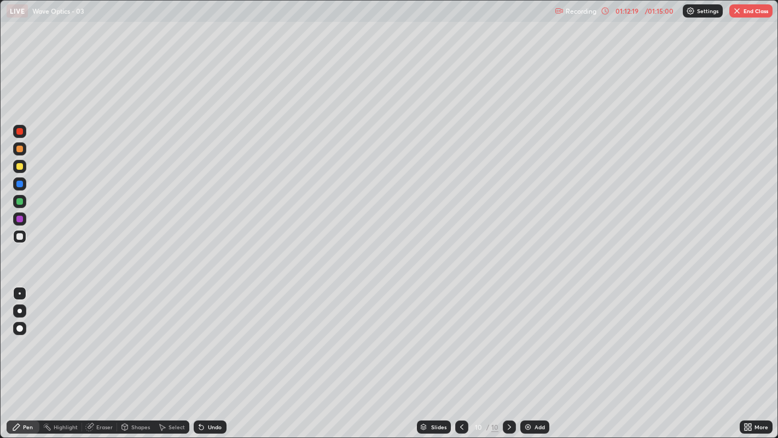
click at [204, 334] on icon at bounding box center [201, 426] width 9 height 9
click at [206, 334] on div "Undo" at bounding box center [210, 426] width 33 height 13
click at [17, 169] on div at bounding box center [19, 166] width 7 height 7
click at [18, 236] on div at bounding box center [19, 236] width 7 height 7
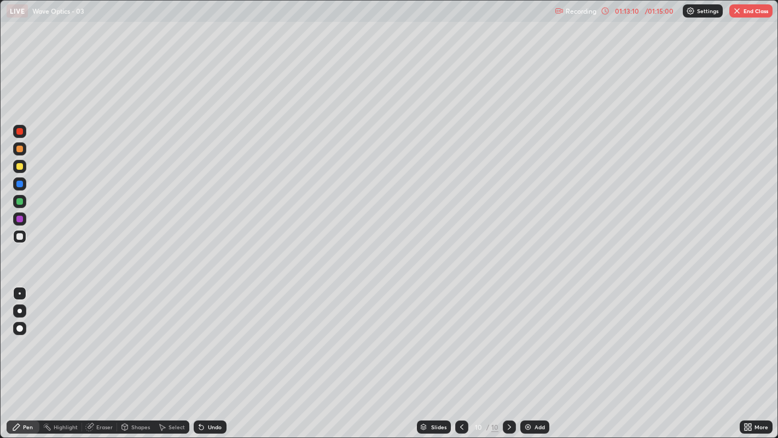
click at [19, 201] on div at bounding box center [19, 201] width 7 height 7
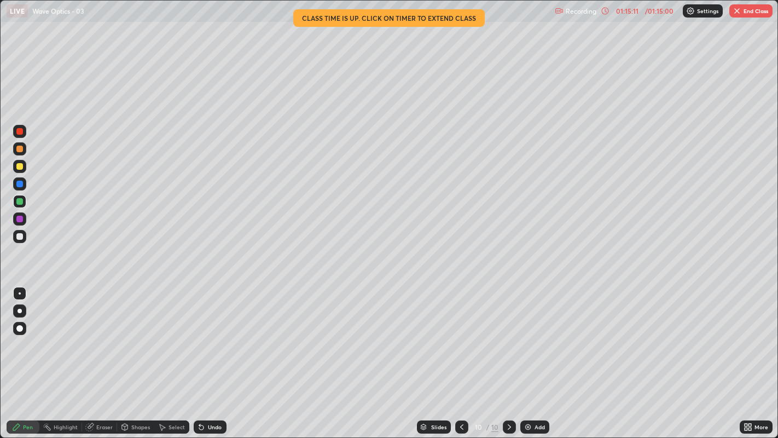
click at [17, 237] on div at bounding box center [19, 236] width 7 height 7
click at [508, 334] on icon at bounding box center [509, 426] width 9 height 9
click at [532, 334] on div "Add" at bounding box center [534, 426] width 29 height 13
click at [213, 334] on div "Undo" at bounding box center [215, 426] width 14 height 5
click at [216, 334] on div "Undo" at bounding box center [215, 426] width 14 height 5
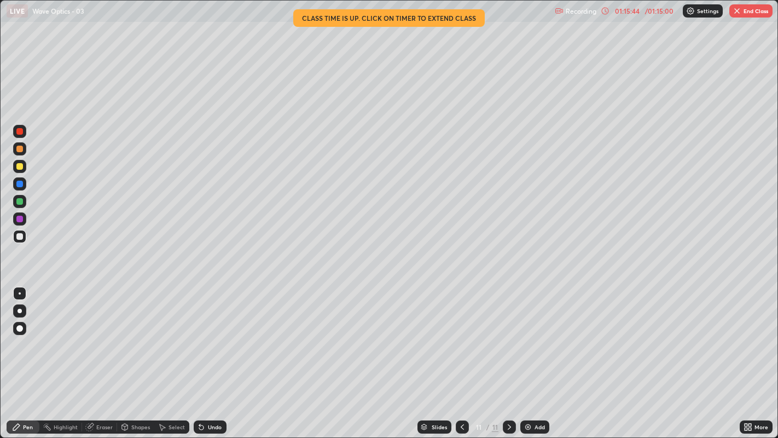
click at [218, 334] on div "Undo" at bounding box center [215, 426] width 14 height 5
click at [465, 334] on icon at bounding box center [462, 426] width 9 height 9
click at [461, 334] on icon at bounding box center [462, 426] width 3 height 5
click at [461, 334] on div at bounding box center [462, 426] width 13 height 13
click at [508, 334] on icon at bounding box center [509, 426] width 9 height 9
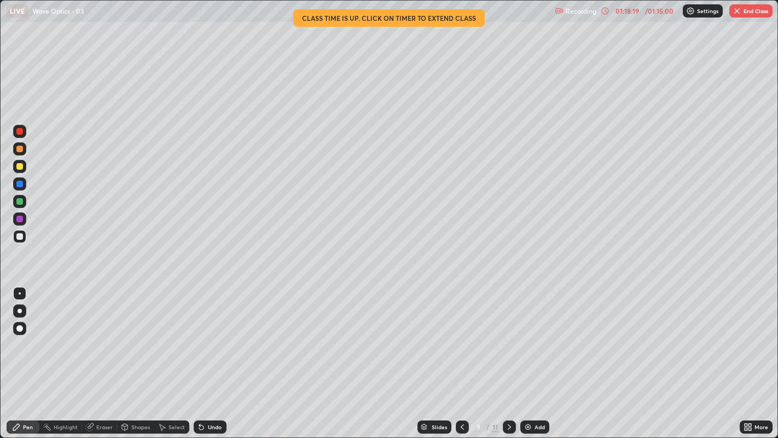
click at [508, 334] on icon at bounding box center [509, 426] width 9 height 9
click at [506, 334] on icon at bounding box center [509, 426] width 9 height 9
click at [746, 11] on button "End Class" at bounding box center [750, 10] width 43 height 13
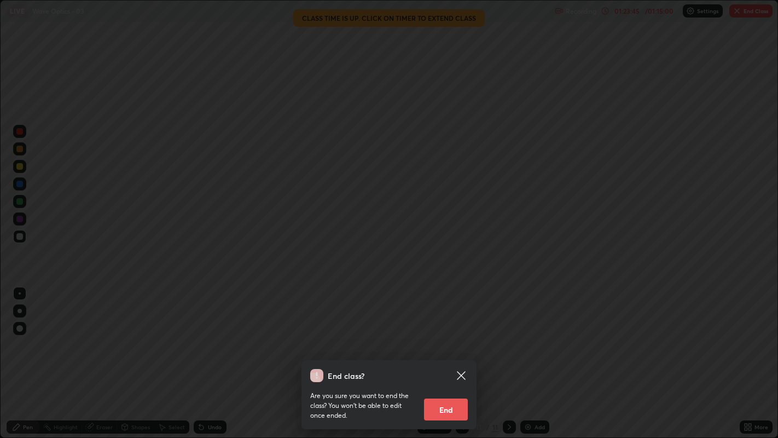
click at [439, 334] on button "End" at bounding box center [446, 409] width 44 height 22
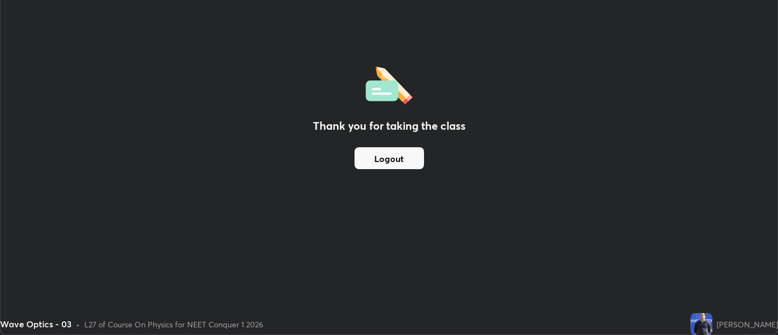
scroll to position [54378, 53935]
